Goal: Check status: Check status

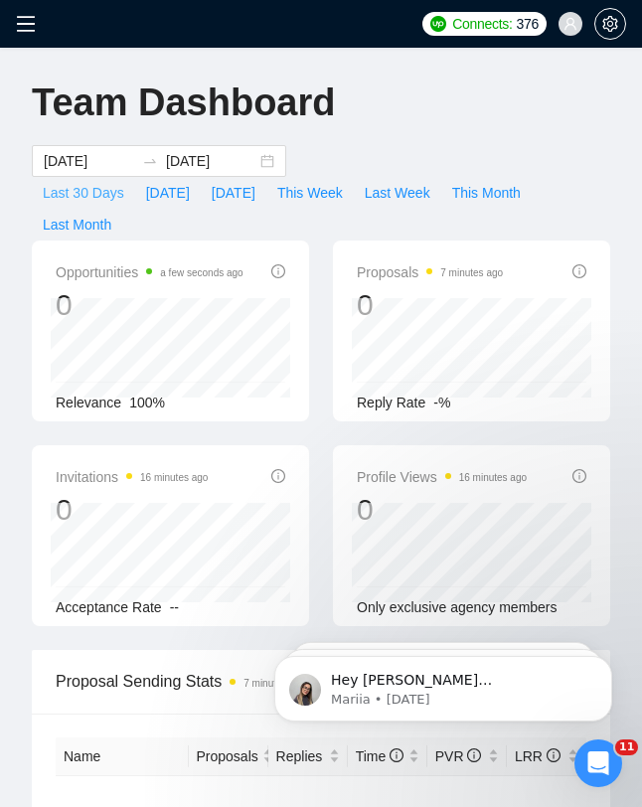
click at [94, 182] on span "Last 30 Days" at bounding box center [83, 193] width 81 height 22
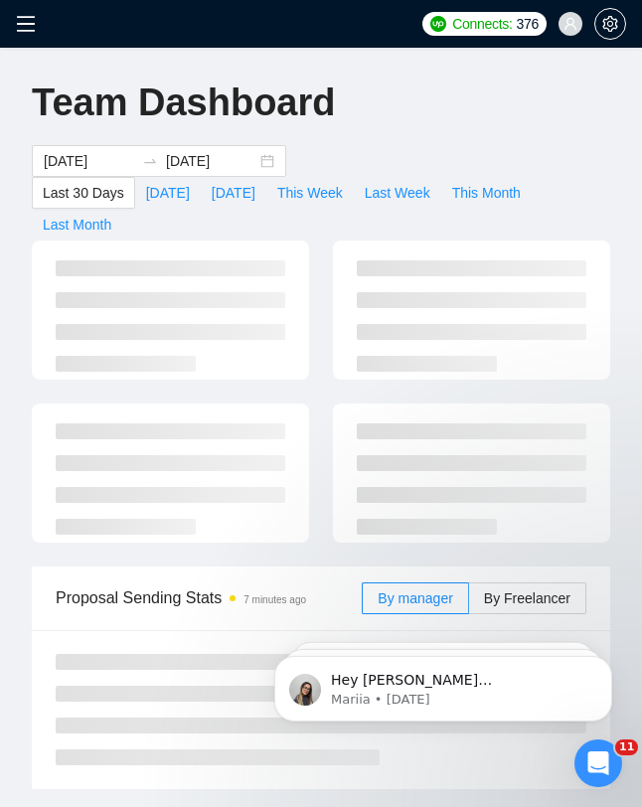
type input "[DATE]"
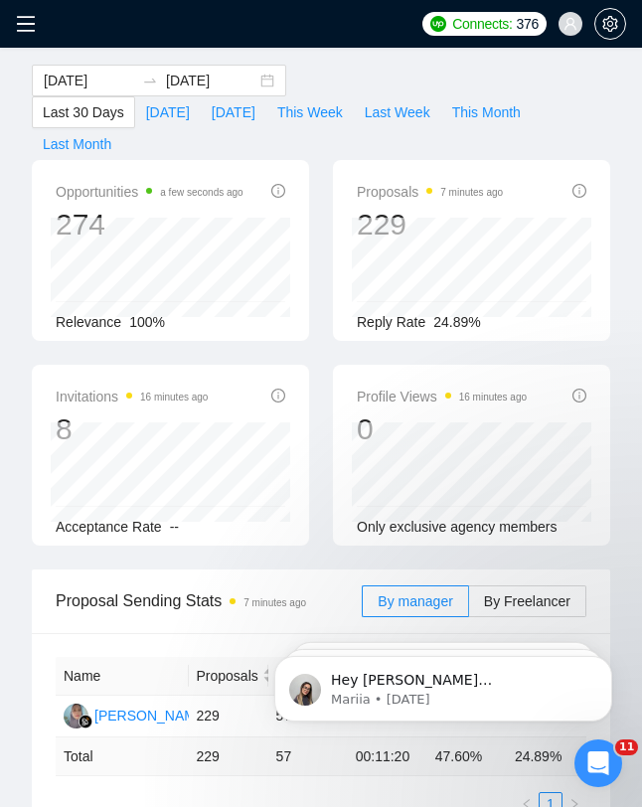
scroll to position [13, 0]
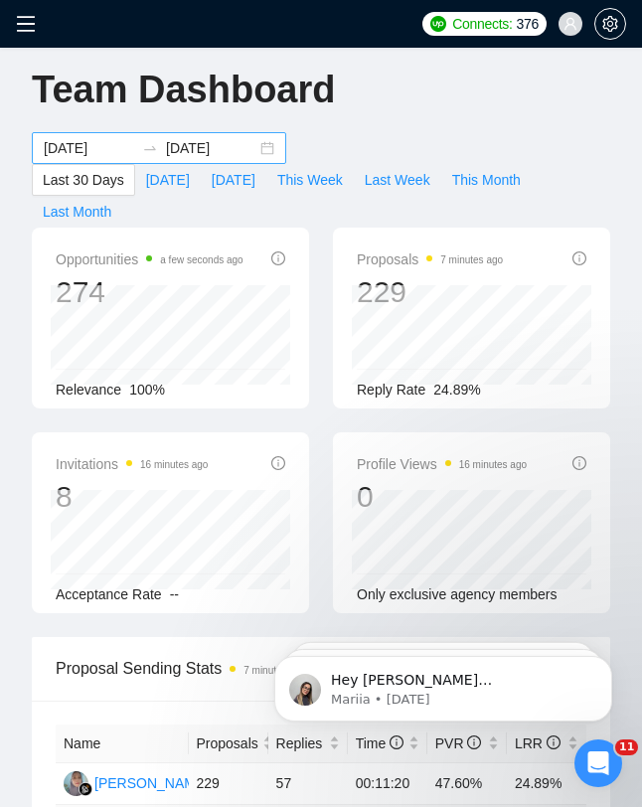
click at [158, 140] on icon "swap-right" at bounding box center [150, 148] width 16 height 16
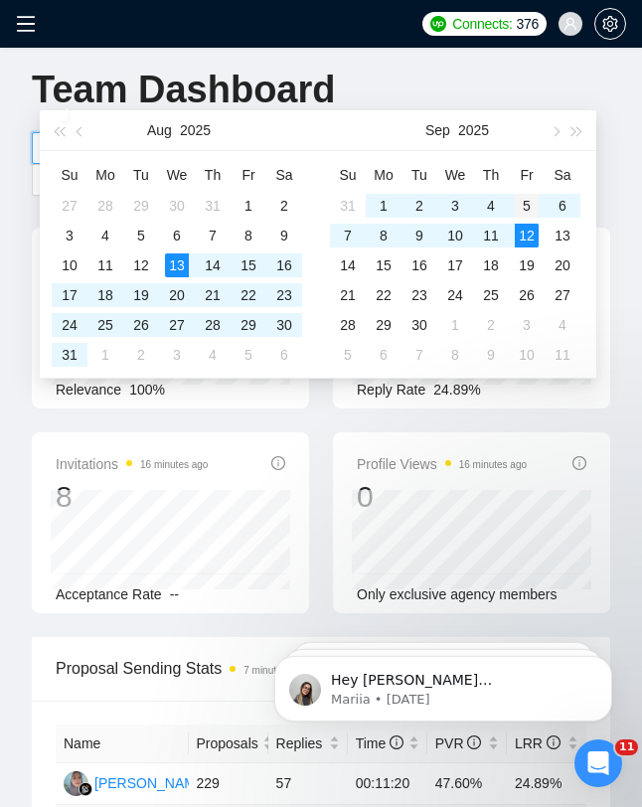
type input "[DATE]"
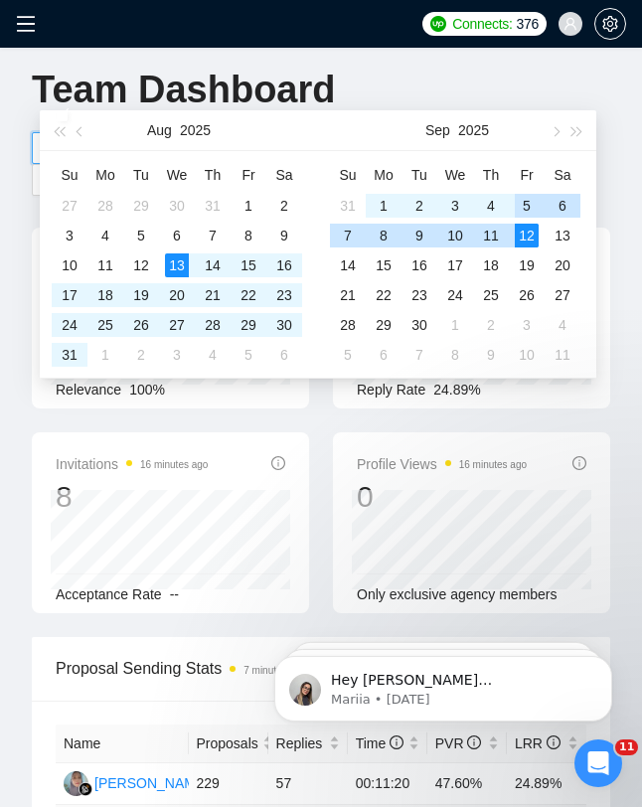
click at [532, 203] on div "5" at bounding box center [527, 206] width 24 height 24
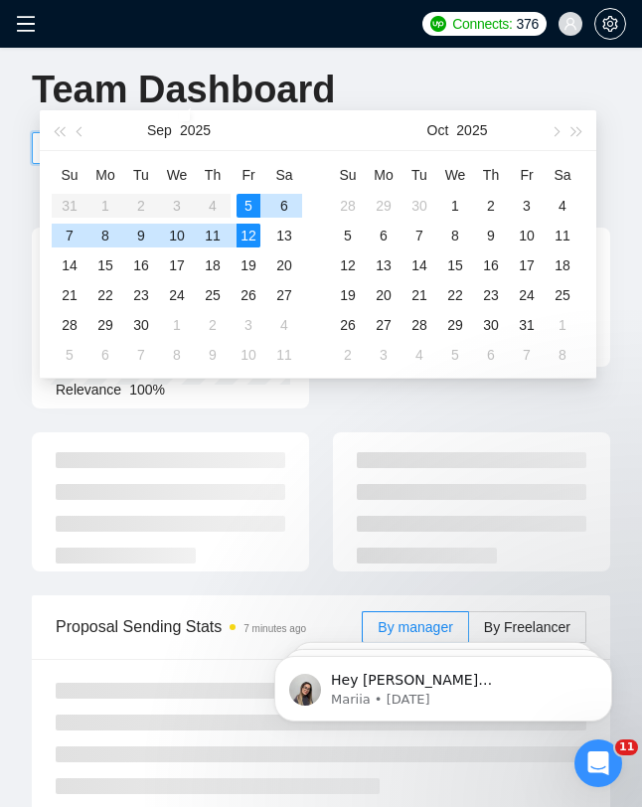
type input "[DATE]"
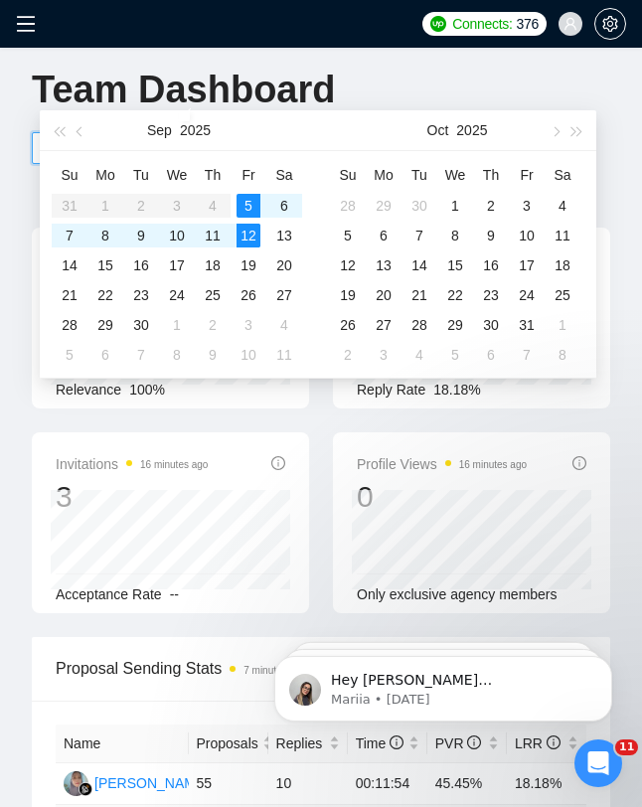
click at [303, 73] on h1 "Team Dashboard" at bounding box center [183, 90] width 303 height 47
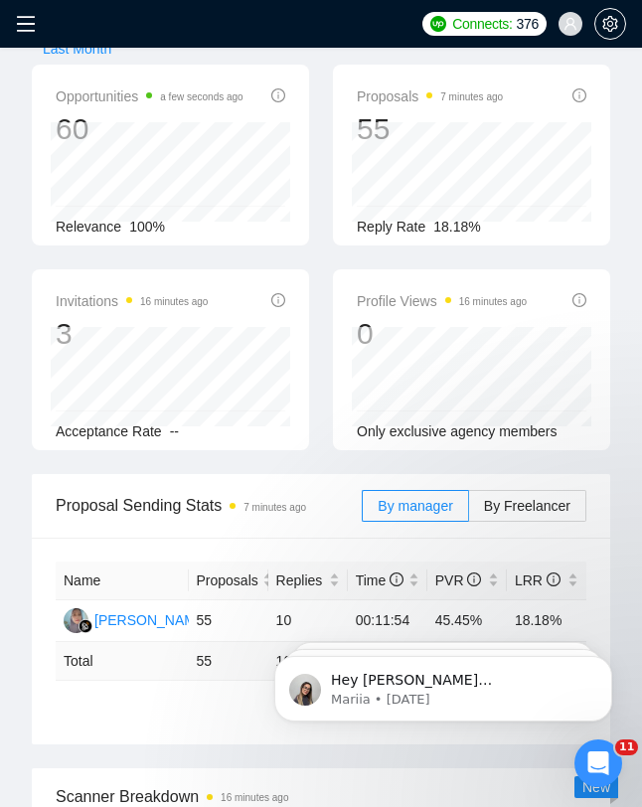
scroll to position [181, 0]
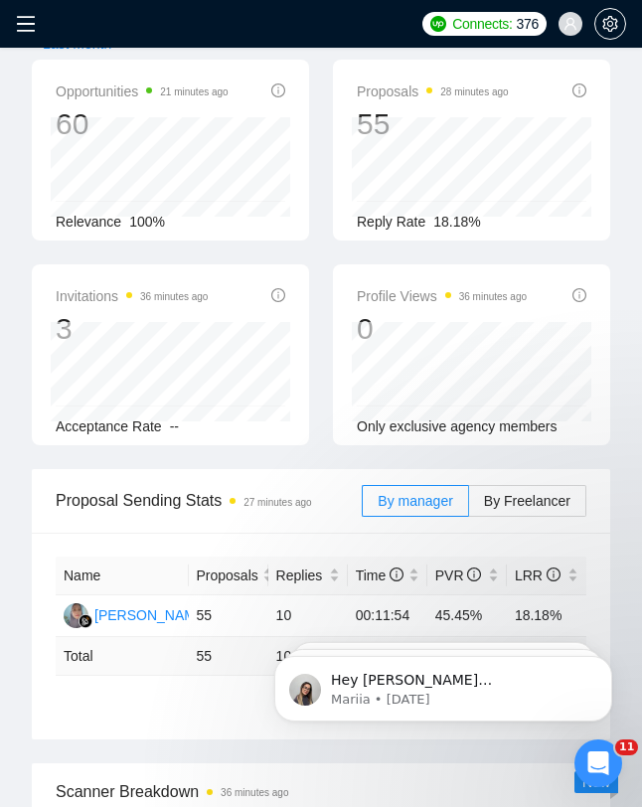
click at [319, 136] on div "Opportunities 21 minutes ago 60 Relevance 100%" at bounding box center [170, 150] width 301 height 181
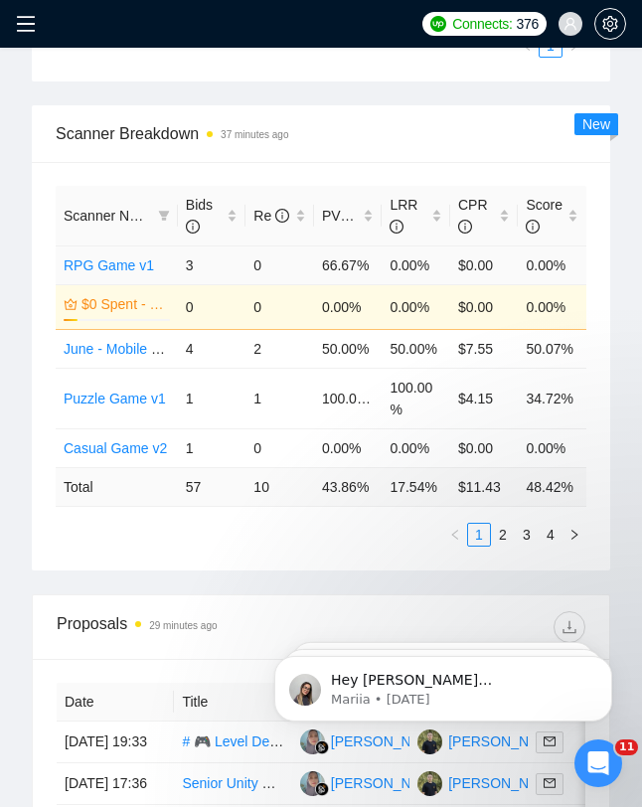
scroll to position [837, 0]
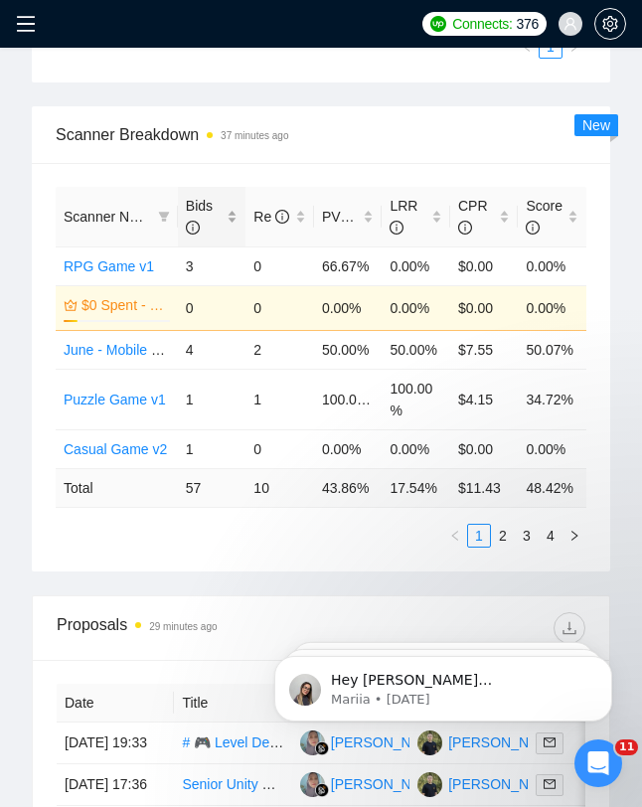
click at [231, 203] on div "Bids" at bounding box center [212, 217] width 53 height 44
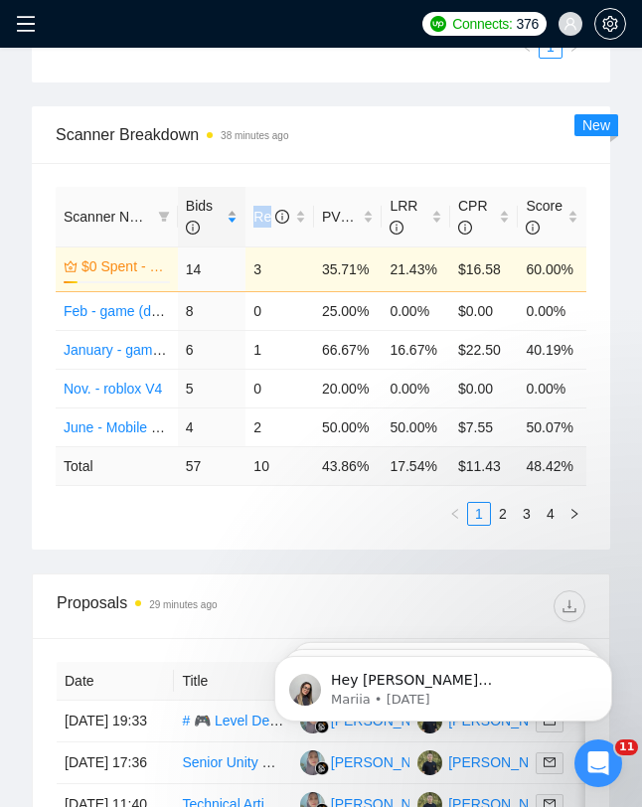
scroll to position [0, 0]
